Goal: Register for event/course

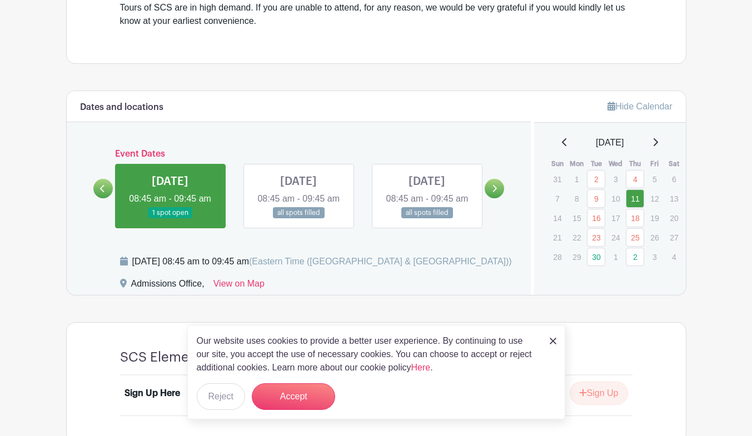
scroll to position [530, 0]
click at [504, 198] on div at bounding box center [494, 187] width 19 height 19
click at [499, 197] on link at bounding box center [494, 187] width 19 height 19
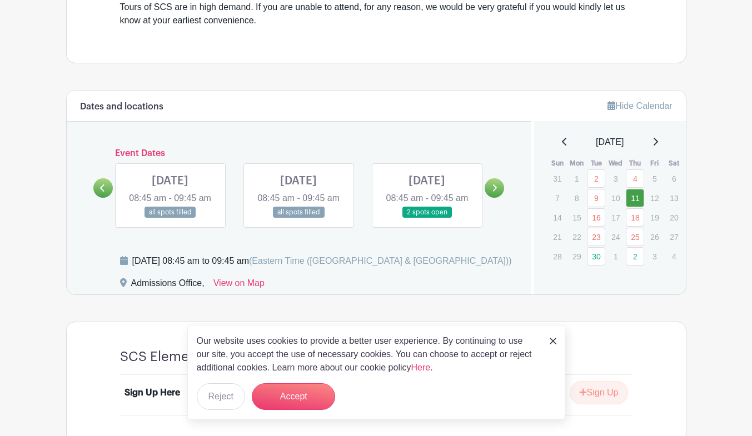
click at [106, 197] on link at bounding box center [102, 187] width 19 height 19
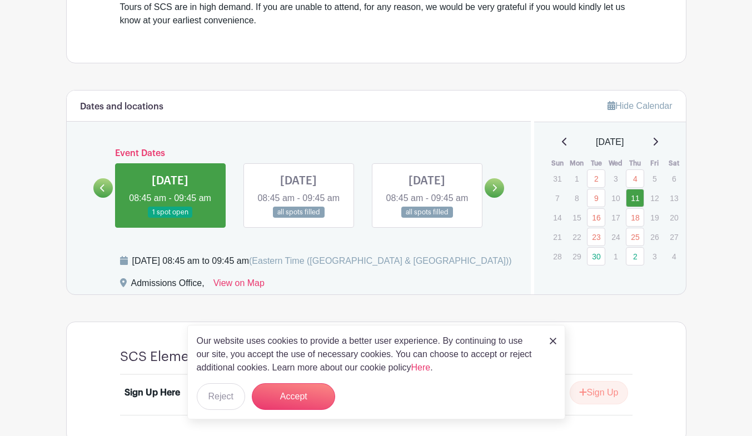
click at [498, 197] on link at bounding box center [494, 187] width 19 height 19
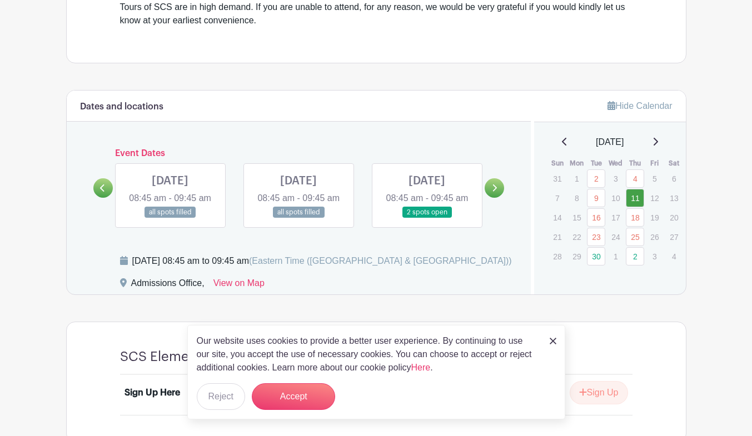
click at [427, 219] on link at bounding box center [427, 219] width 0 height 0
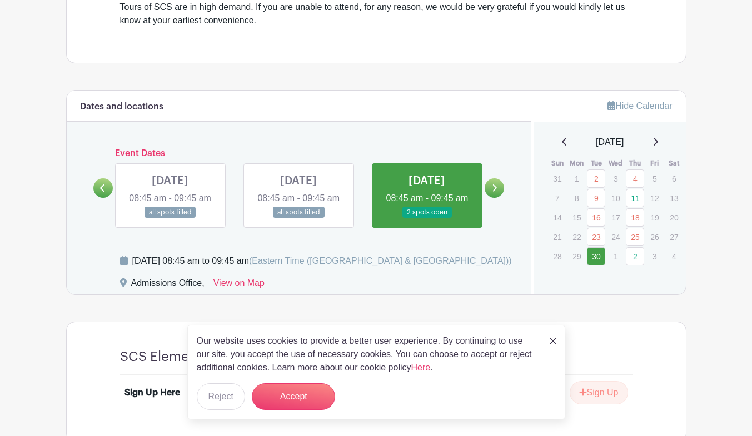
click at [552, 339] on img at bounding box center [553, 341] width 7 height 7
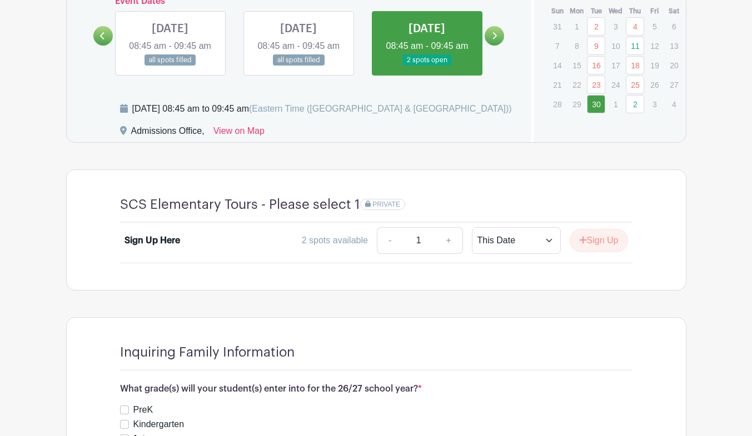
scroll to position [685, 0]
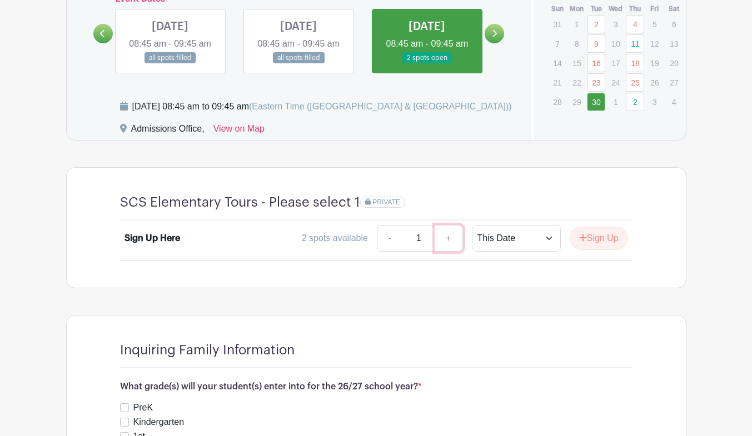
click at [450, 252] on link "+" at bounding box center [449, 238] width 28 height 27
click at [389, 252] on link "-" at bounding box center [390, 238] width 26 height 27
type input "1"
click at [182, 245] on div "Sign Up Here" at bounding box center [188, 238] width 126 height 13
click at [168, 245] on div "Sign Up Here" at bounding box center [153, 238] width 56 height 13
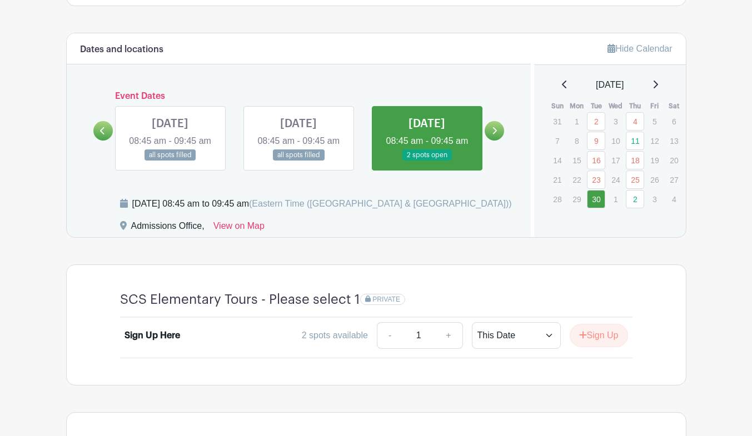
scroll to position [589, 0]
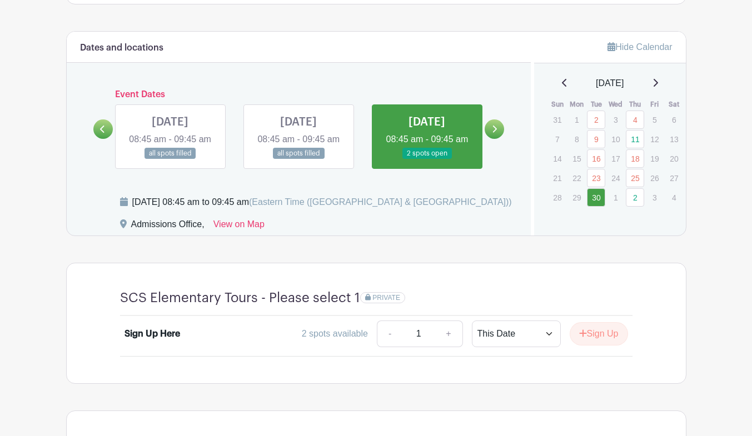
click at [99, 139] on link at bounding box center [102, 129] width 19 height 19
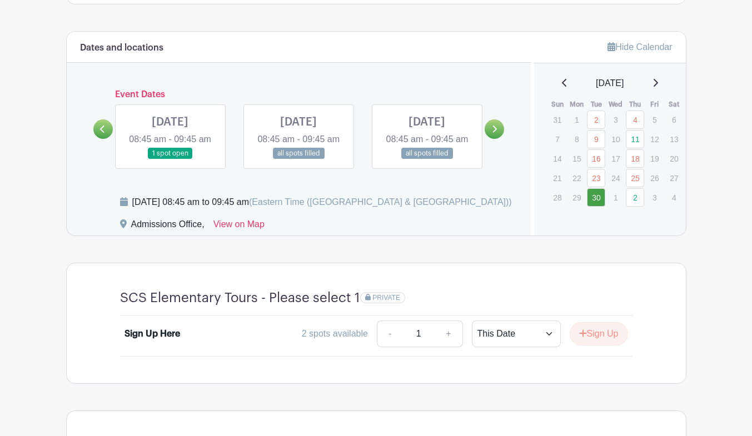
click at [494, 133] on icon at bounding box center [495, 129] width 4 height 7
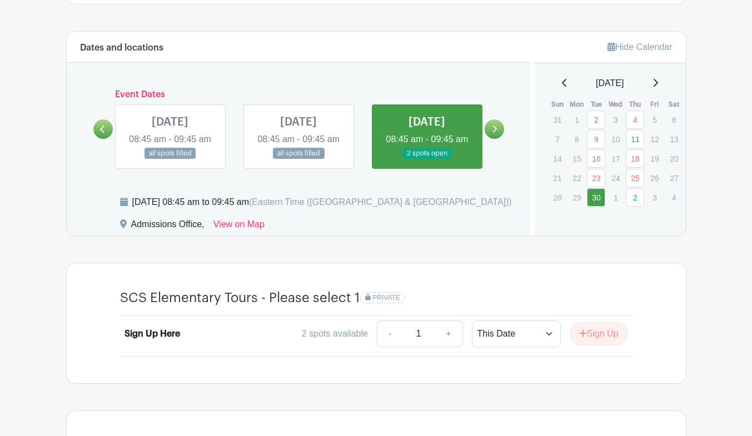
click at [105, 133] on icon at bounding box center [102, 129] width 5 height 8
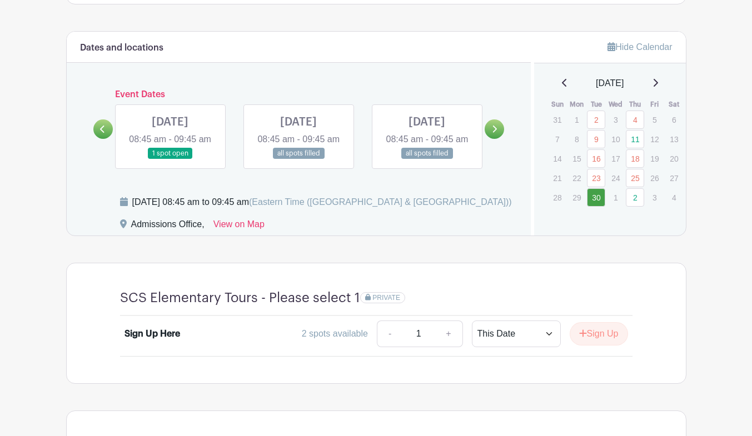
click at [170, 160] on link at bounding box center [170, 160] width 0 height 0
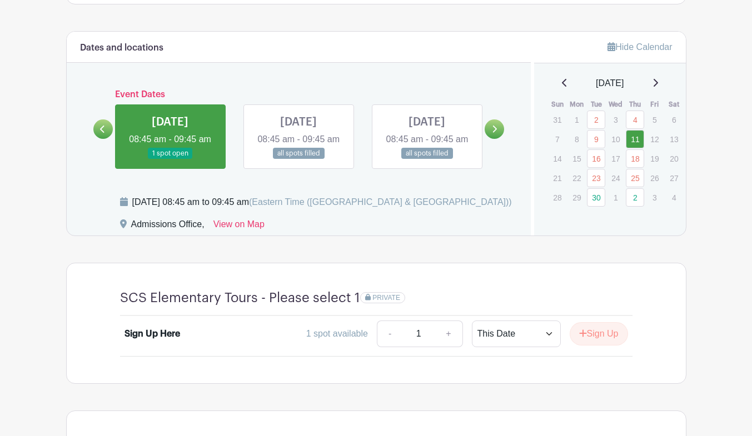
click at [169, 341] on div "Sign Up Here" at bounding box center [153, 333] width 56 height 13
click at [595, 346] on button "Sign Up" at bounding box center [599, 333] width 58 height 23
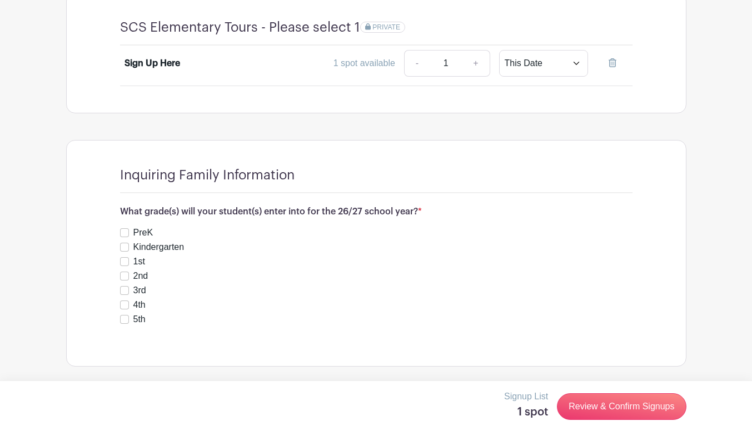
scroll to position [876, 0]
click at [125, 249] on input "Kindergarten" at bounding box center [124, 247] width 9 height 9
checkbox input "true"
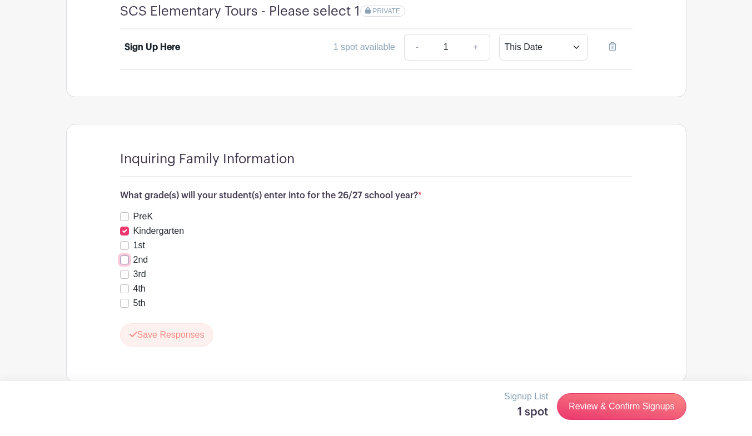
click at [125, 265] on input "2nd" at bounding box center [124, 260] width 9 height 9
checkbox input "true"
click at [175, 54] on div "Sign Up Here" at bounding box center [153, 47] width 56 height 13
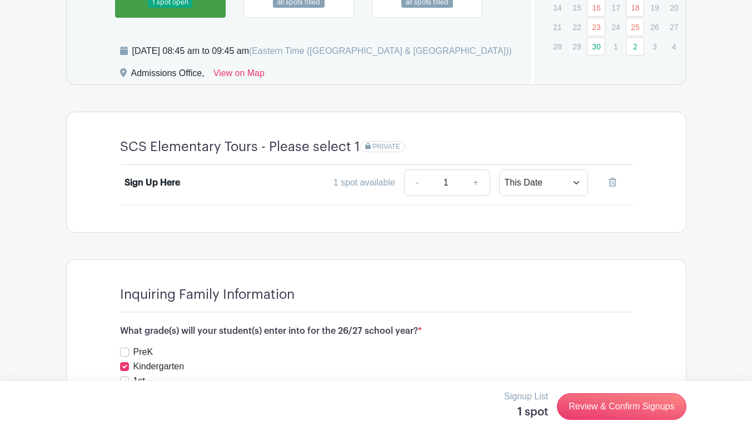
scroll to position [749, 0]
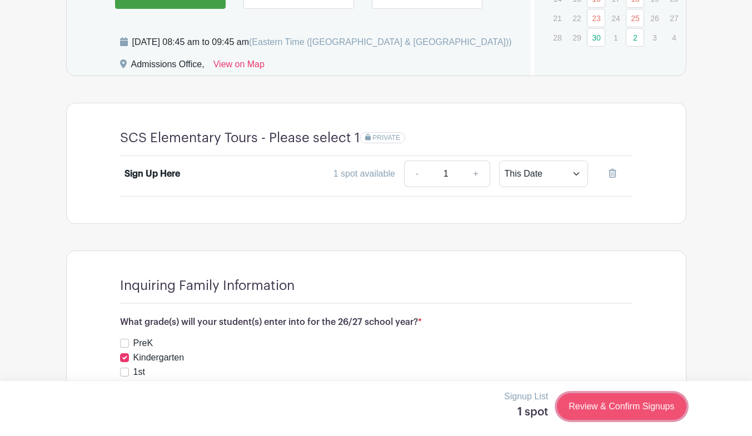
click at [654, 411] on link "Review & Confirm Signups" at bounding box center [621, 407] width 129 height 27
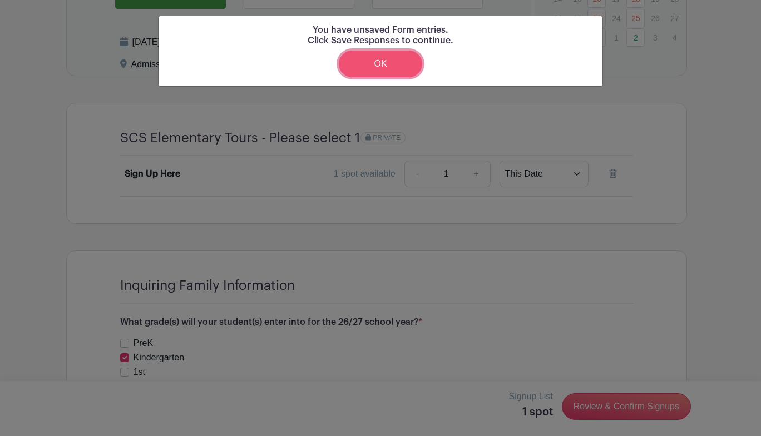
click at [393, 64] on link "OK" at bounding box center [380, 64] width 83 height 27
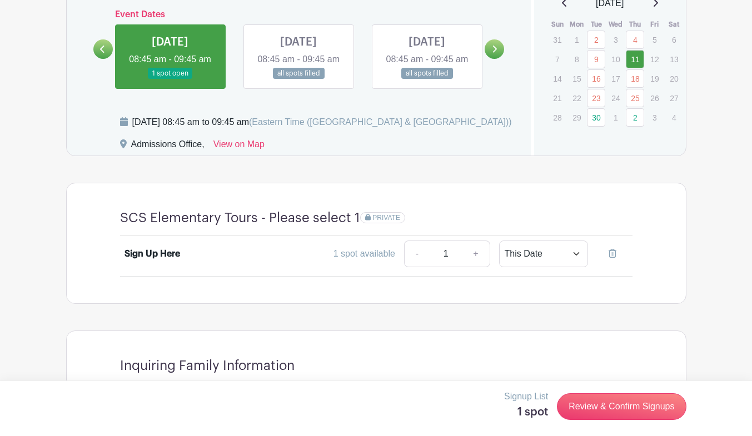
scroll to position [668, 0]
click at [160, 262] on div "Sign Up Here" at bounding box center [153, 255] width 56 height 13
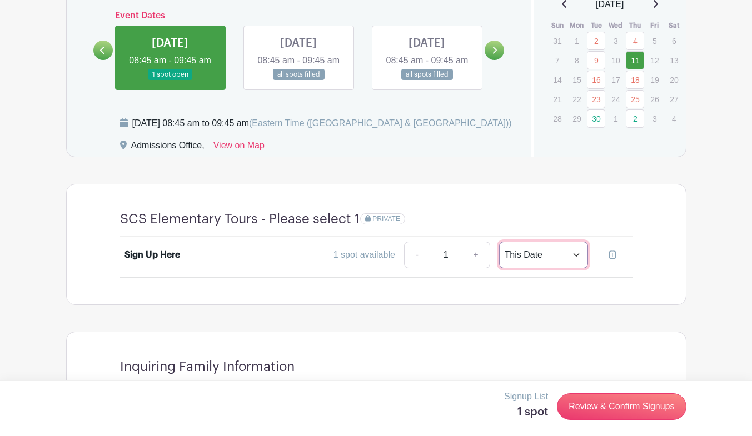
click at [574, 269] on select "This Date Select Dates" at bounding box center [543, 255] width 89 height 27
select select "select_dates"
click at [499, 258] on select "This Date Select Dates" at bounding box center [543, 255] width 89 height 27
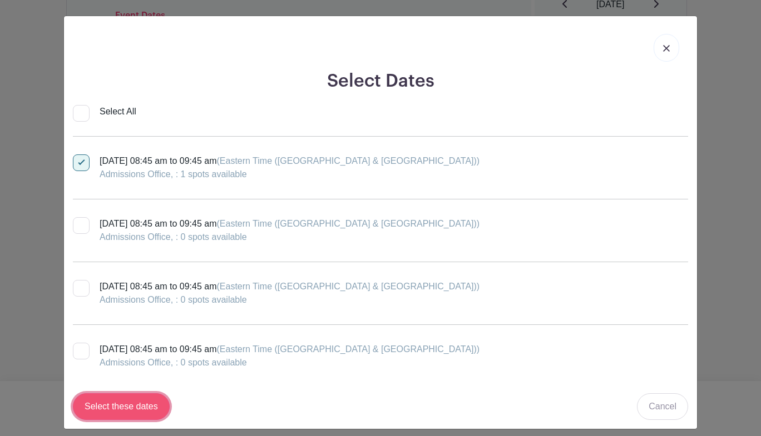
click at [137, 410] on input "Select these dates" at bounding box center [121, 407] width 97 height 27
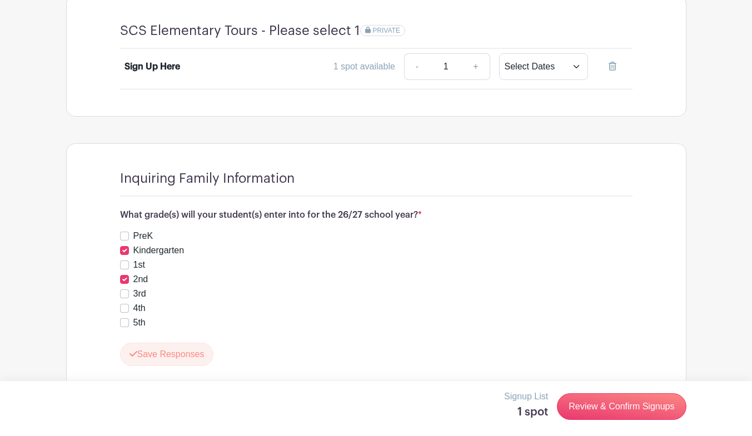
scroll to position [909, 0]
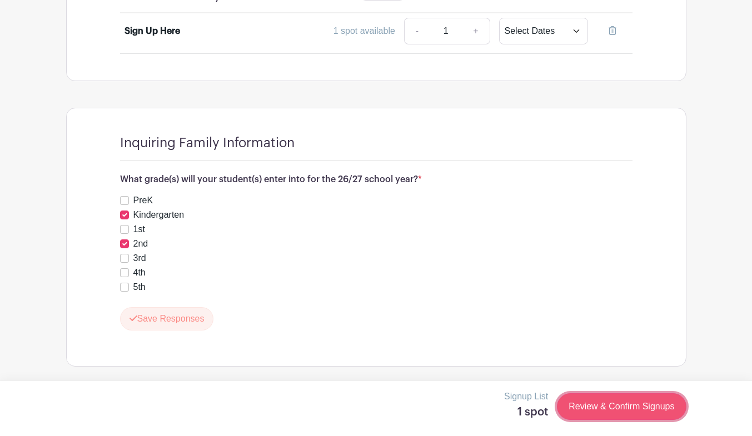
click at [669, 412] on link "Review & Confirm Signups" at bounding box center [621, 407] width 129 height 27
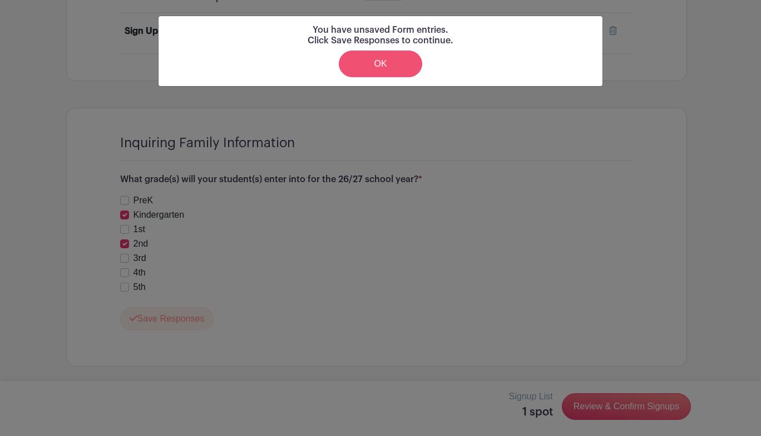
click at [408, 62] on link "OK" at bounding box center [380, 64] width 83 height 27
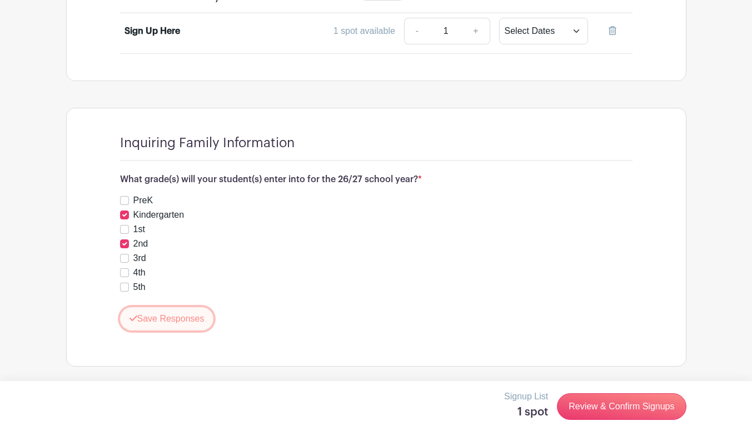
click at [178, 325] on button "Save Responses" at bounding box center [167, 318] width 94 height 23
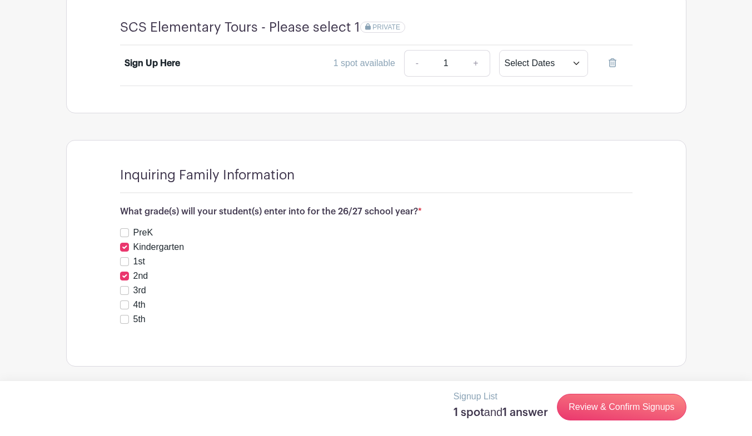
scroll to position [877, 0]
click at [657, 412] on link "Review & Confirm Signups" at bounding box center [621, 407] width 129 height 27
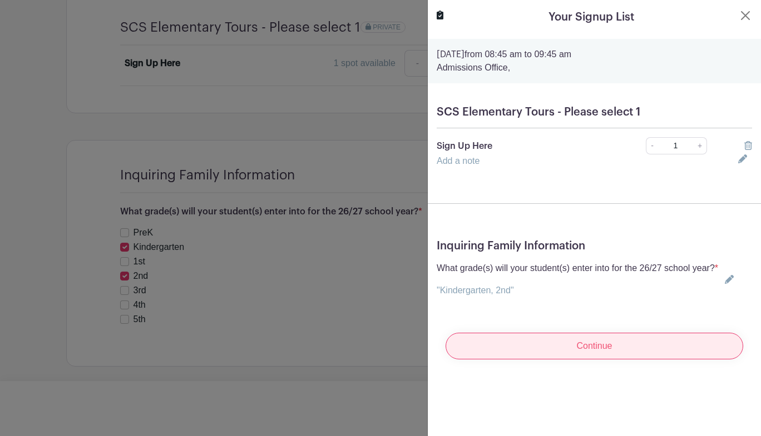
click at [642, 360] on input "Continue" at bounding box center [593, 346] width 297 height 27
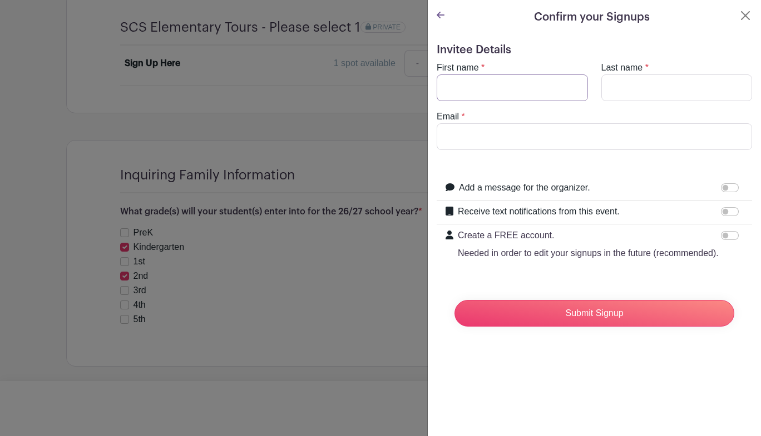
click at [534, 88] on input "First name" at bounding box center [511, 88] width 151 height 27
type input "[PERSON_NAME]"
click at [597, 132] on input "[EMAIL_ADDRESS][DOMAIN_NAME]" at bounding box center [593, 136] width 315 height 27
type input "j"
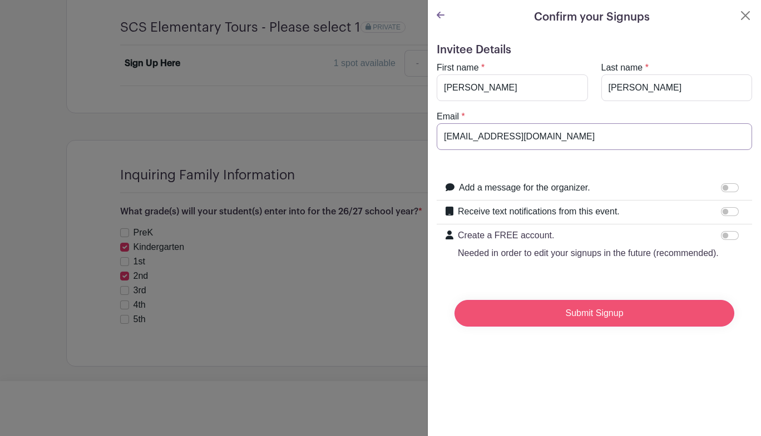
type input "[EMAIL_ADDRESS][DOMAIN_NAME]"
click at [664, 327] on input "Submit Signup" at bounding box center [594, 313] width 280 height 27
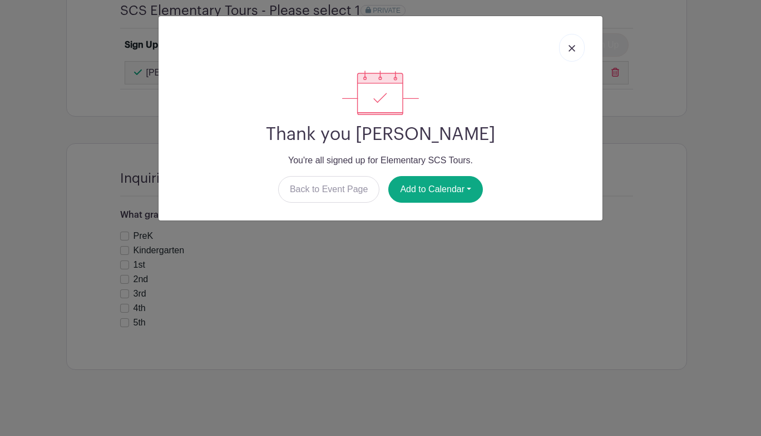
click at [572, 48] on img at bounding box center [571, 48] width 7 height 7
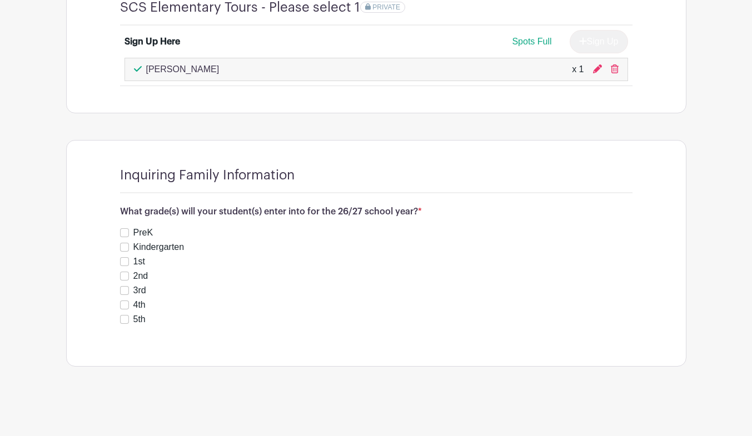
scroll to position [259, 0]
